Goal: Navigation & Orientation: Find specific page/section

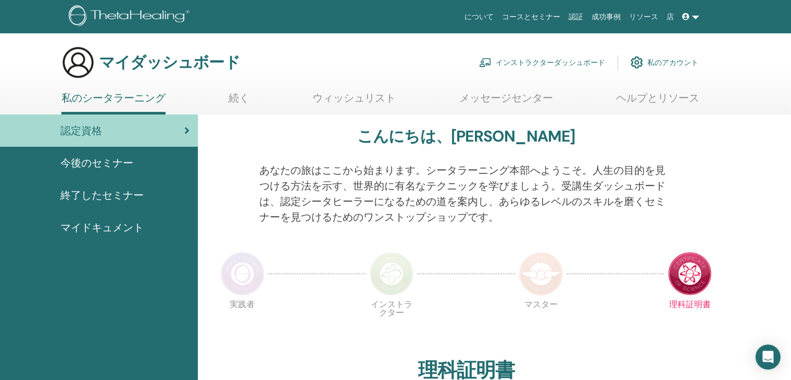
click at [547, 63] on font "インストラクターダッシュボード" at bounding box center [550, 62] width 109 height 9
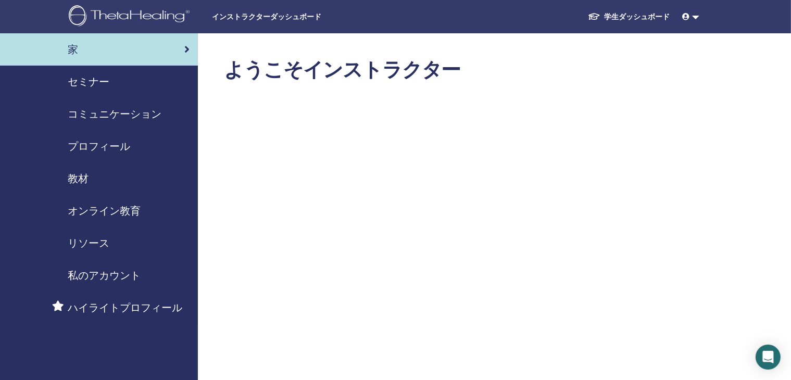
click at [94, 85] on font "セミナー" at bounding box center [89, 82] width 42 height 14
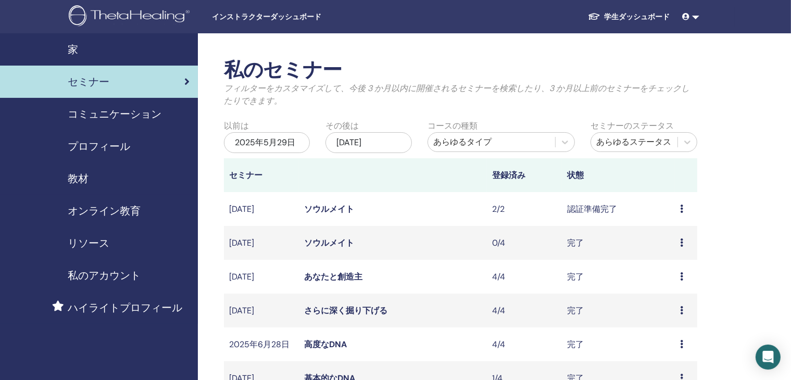
click at [619, 14] on font "学生ダッシュボード" at bounding box center [637, 16] width 66 height 9
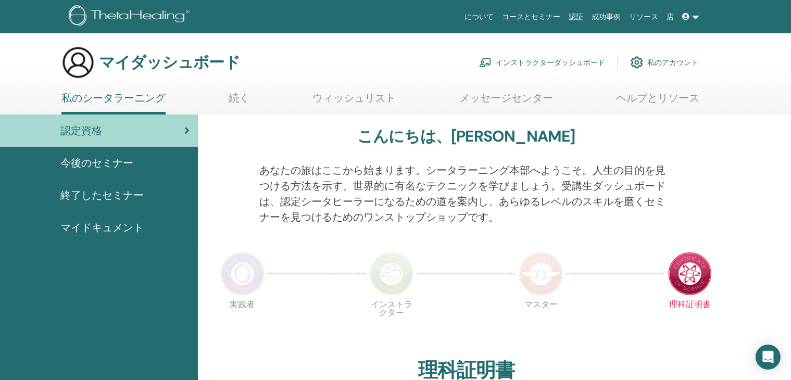
click at [116, 165] on font "今後のセミナー" at bounding box center [96, 163] width 73 height 14
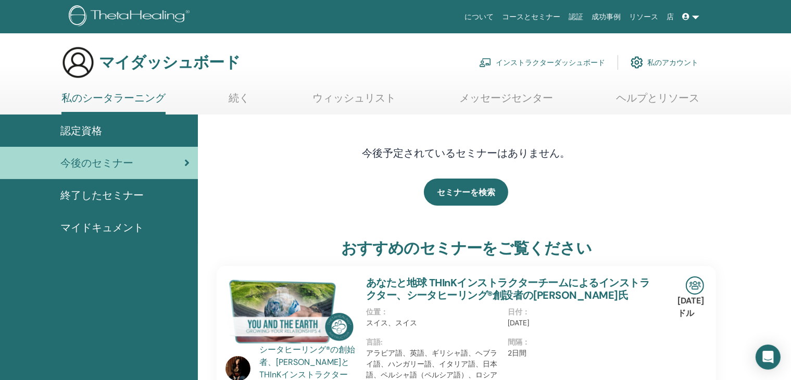
click at [536, 63] on font "インストラクターダッシュボード" at bounding box center [550, 62] width 109 height 9
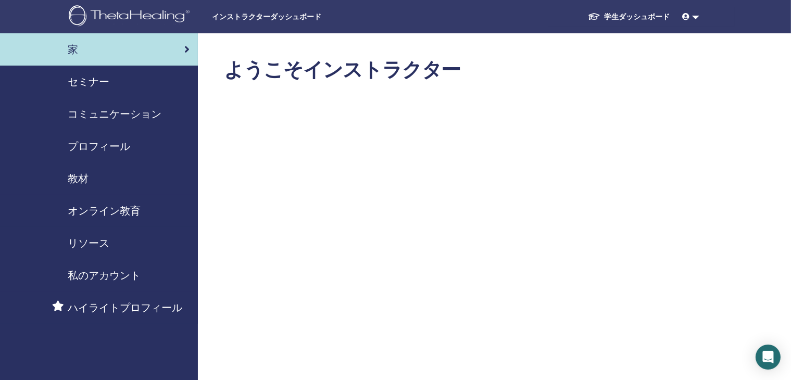
click at [79, 83] on font "セミナー" at bounding box center [89, 82] width 42 height 14
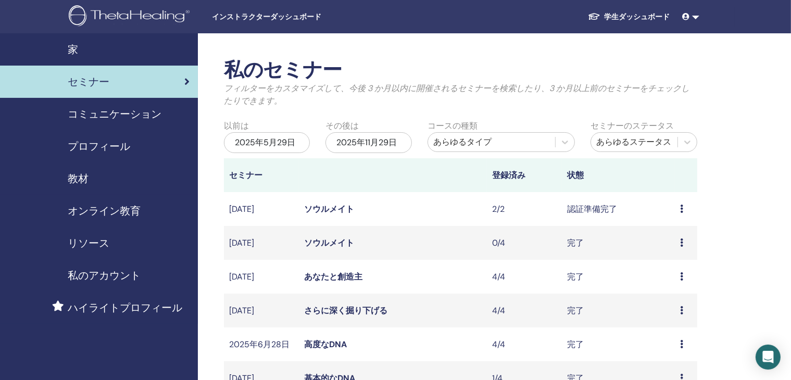
click at [144, 18] on img at bounding box center [131, 16] width 124 height 23
